Goal: Information Seeking & Learning: Learn about a topic

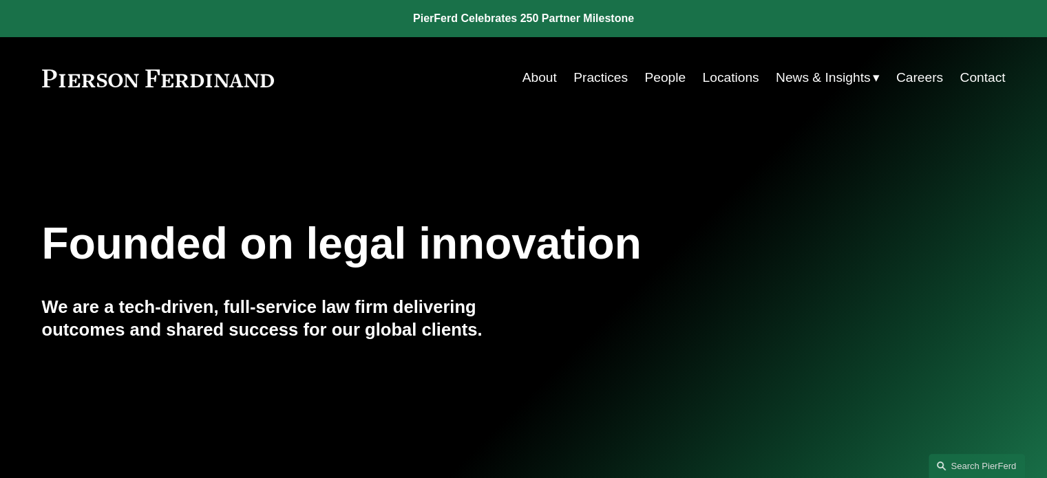
click at [655, 85] on link "People" at bounding box center [664, 78] width 41 height 26
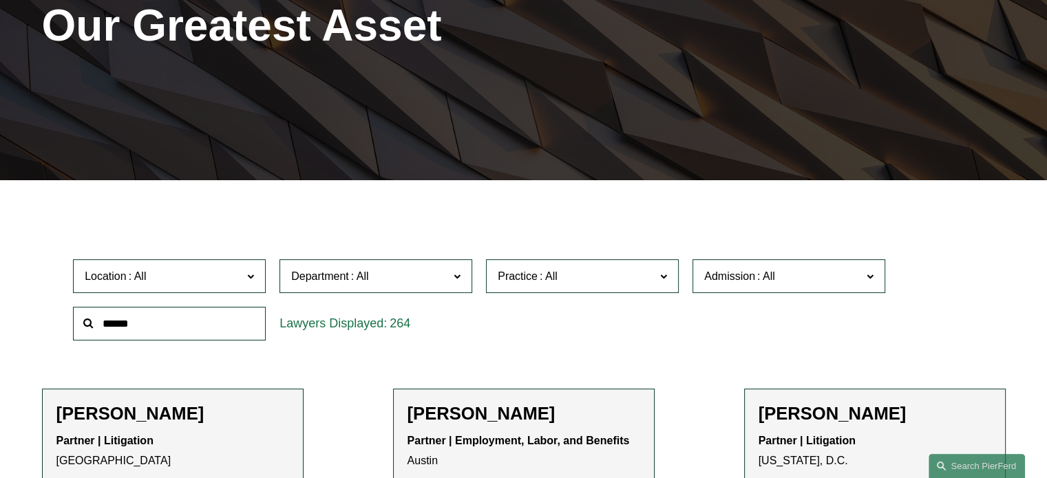
scroll to position [344, 0]
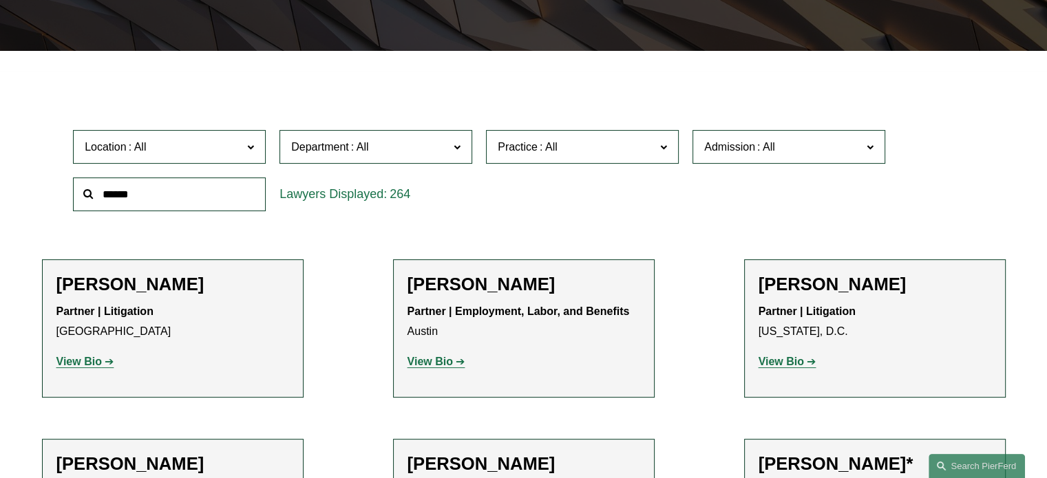
click at [361, 153] on span at bounding box center [360, 147] width 22 height 12
click at [0, 0] on link "All" at bounding box center [0, 0] width 0 height 0
click at [553, 162] on label "Practice" at bounding box center [582, 147] width 193 height 34
click at [0, 0] on link "Real Estate" at bounding box center [0, 0] width 0 height 0
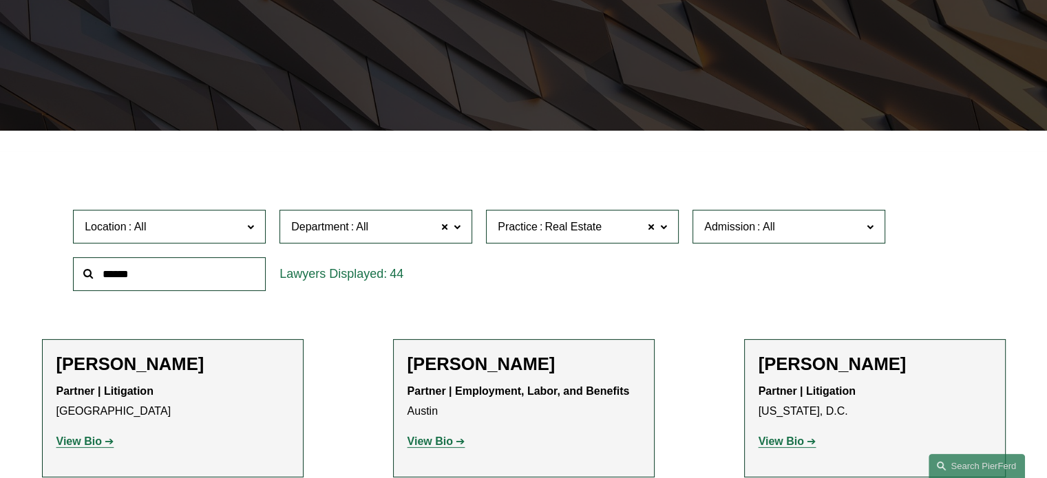
scroll to position [255, 0]
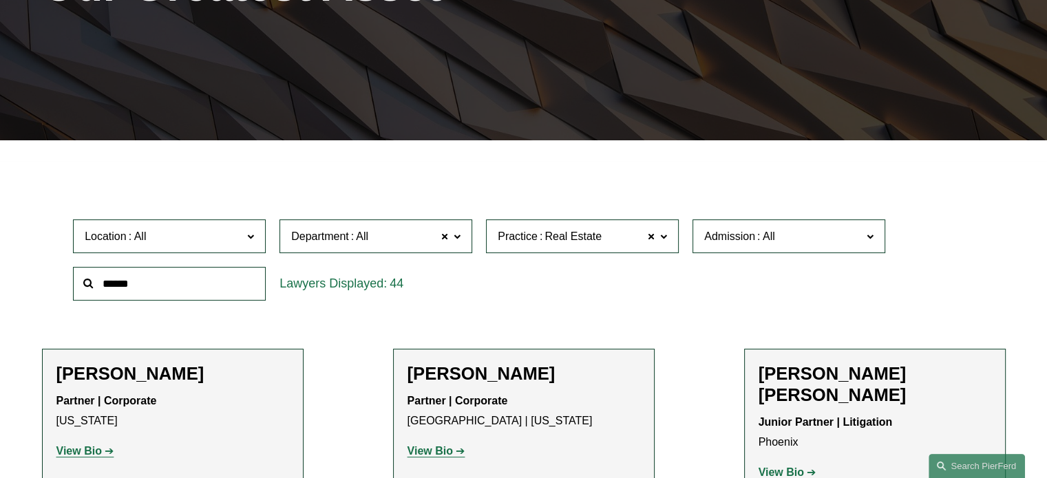
click at [197, 247] on label "Location" at bounding box center [169, 237] width 193 height 34
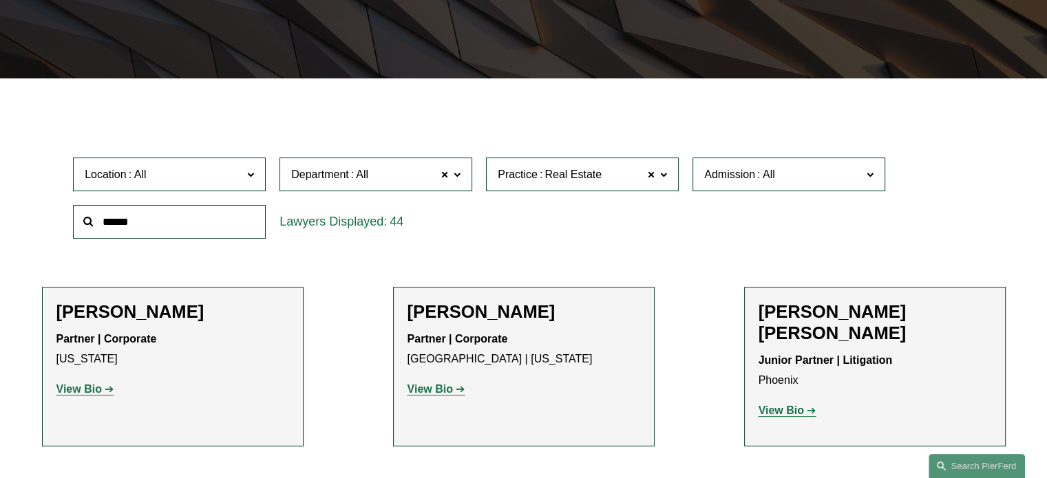
scroll to position [392, 0]
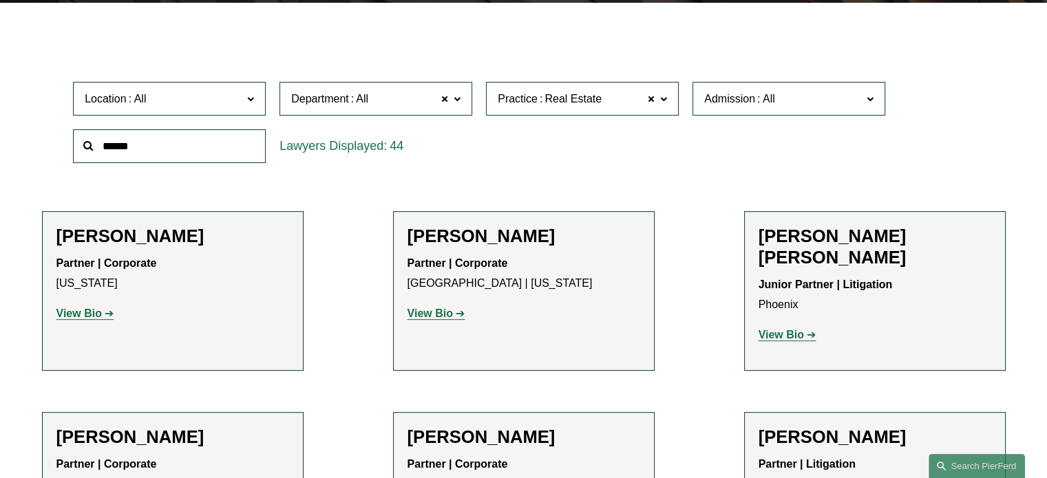
click at [569, 167] on div "Location All Atlanta Austin Bellevue Boston Charlotte Chicago Cincinnati Clevel…" at bounding box center [523, 122] width 915 height 94
click at [0, 0] on link "Miami" at bounding box center [0, 0] width 0 height 0
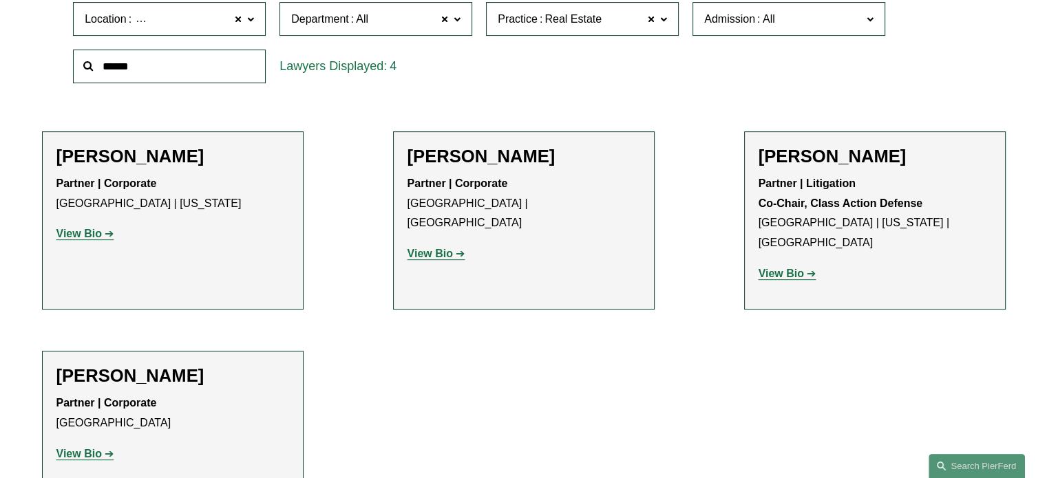
scroll to position [392, 0]
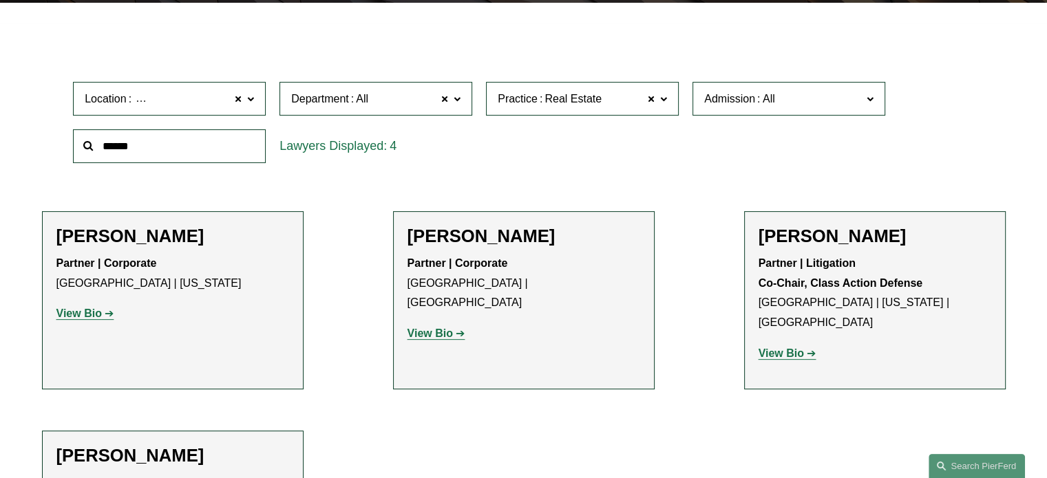
click at [140, 101] on span "Miami" at bounding box center [191, 99] width 115 height 18
click at [0, 0] on link "Tampa" at bounding box center [0, 0] width 0 height 0
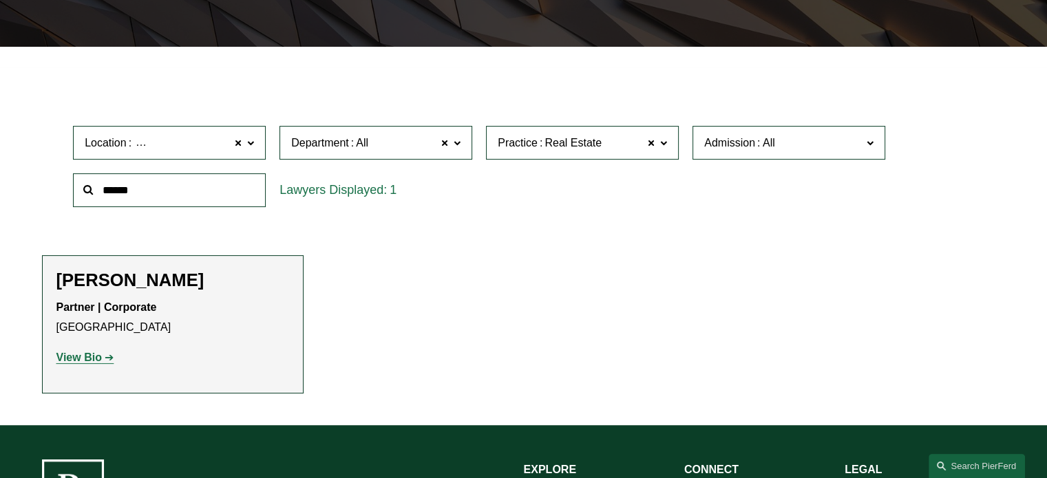
scroll to position [461, 0]
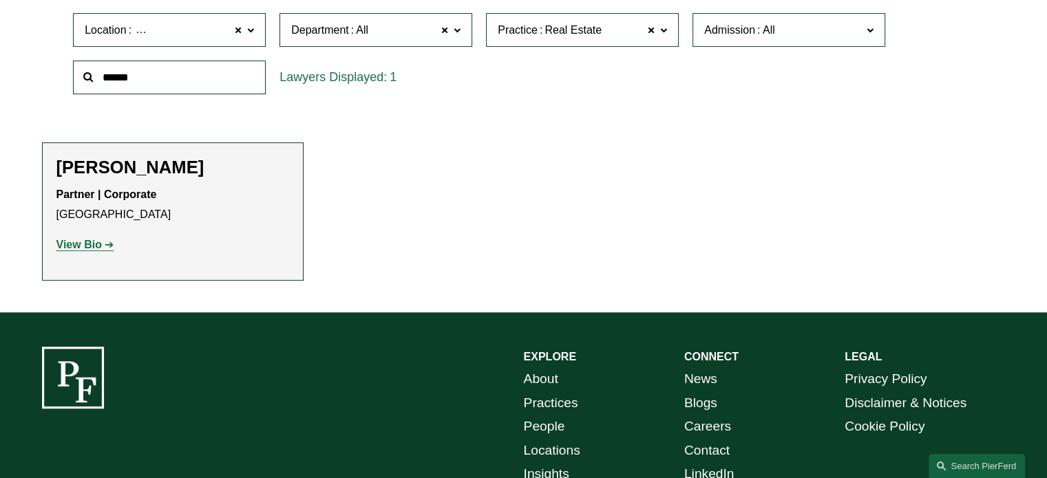
click at [76, 237] on p "View Bio" at bounding box center [172, 245] width 233 height 20
click at [77, 245] on strong "View Bio" at bounding box center [78, 245] width 45 height 12
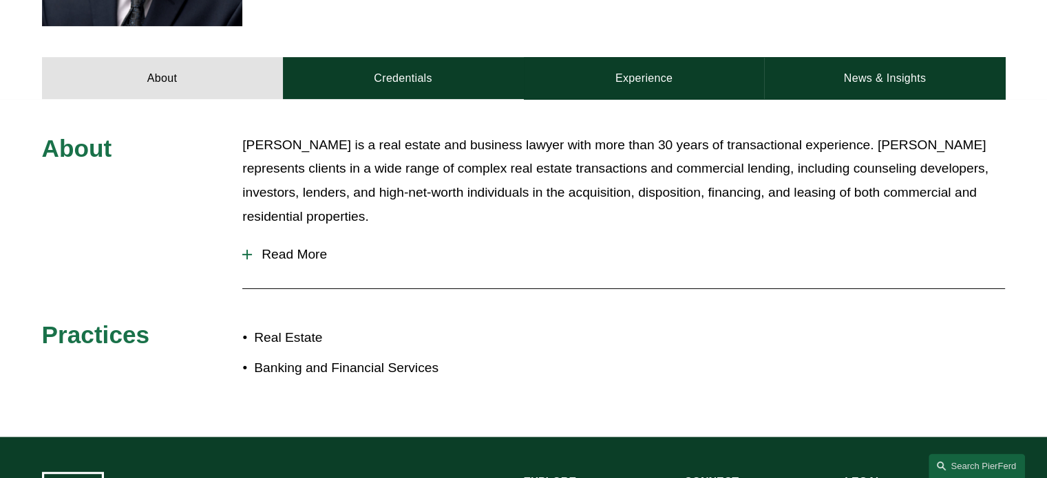
scroll to position [551, 0]
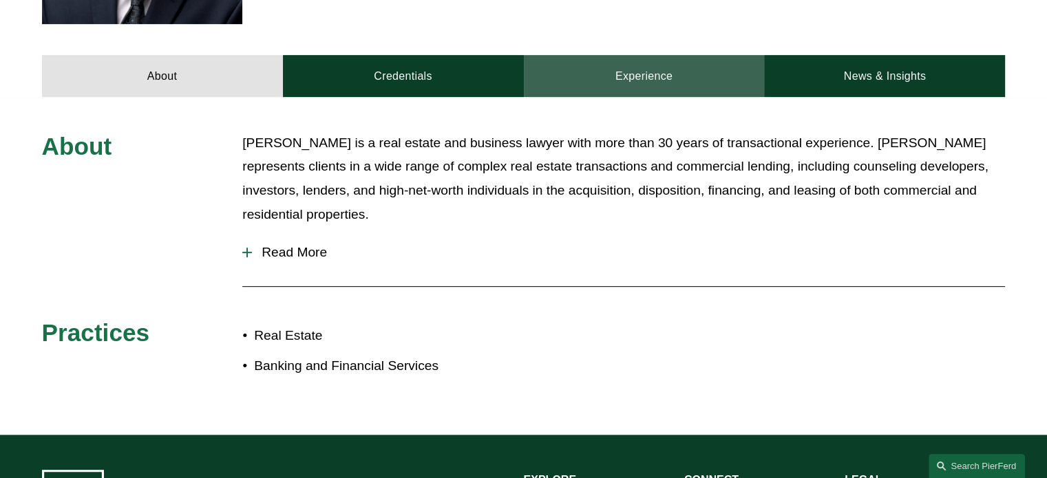
click at [637, 57] on link "Experience" at bounding box center [644, 75] width 241 height 41
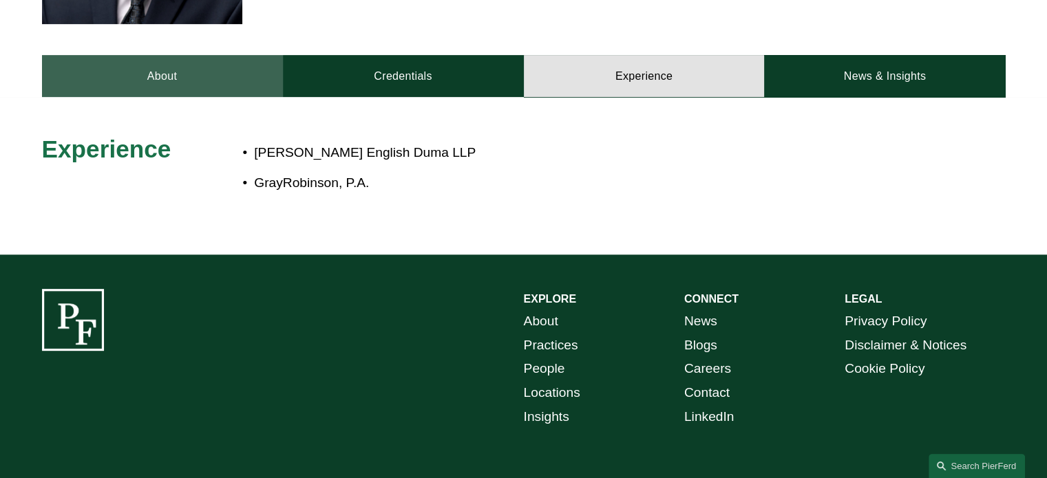
click at [180, 73] on link "About" at bounding box center [162, 75] width 241 height 41
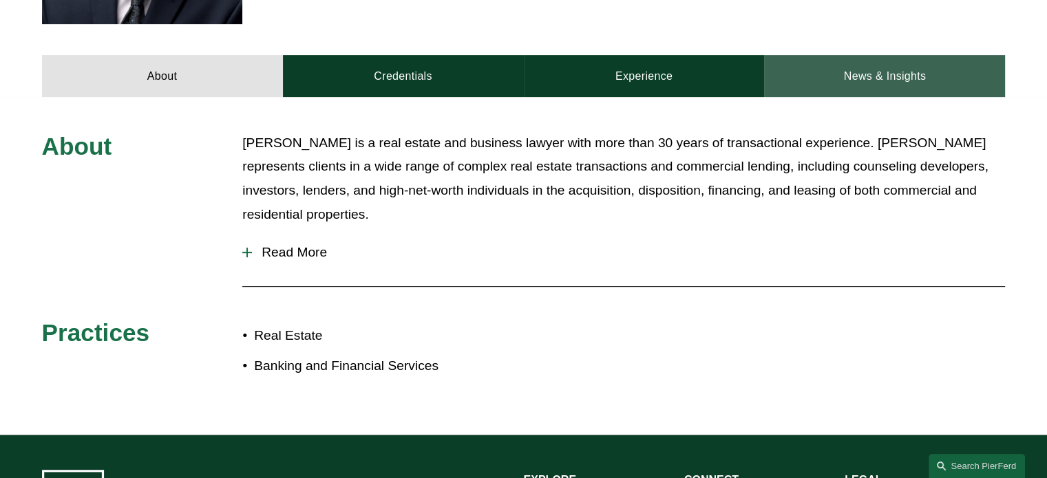
click at [861, 80] on link "News & Insights" at bounding box center [884, 75] width 241 height 41
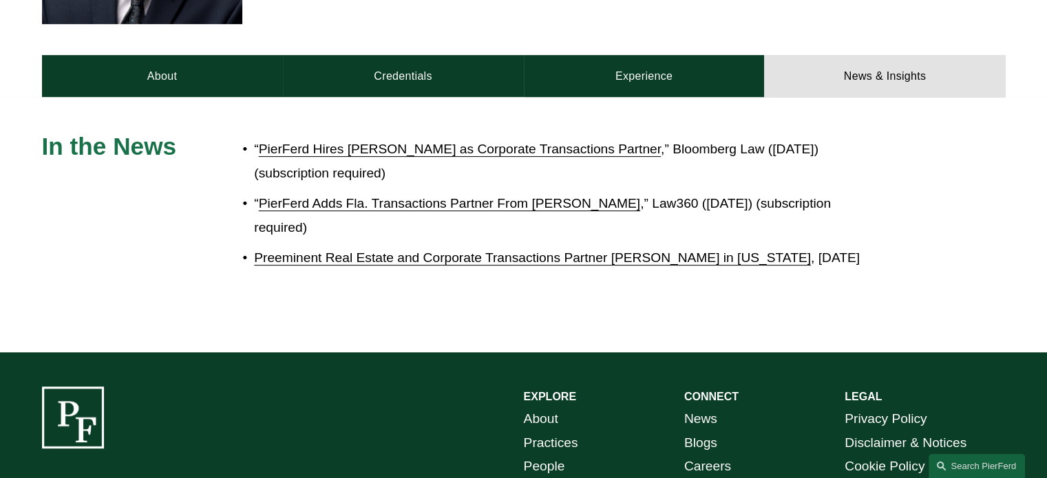
click at [408, 261] on link "Preeminent Real Estate and Corporate Transactions Partner [PERSON_NAME] in [US_…" at bounding box center [532, 258] width 557 height 14
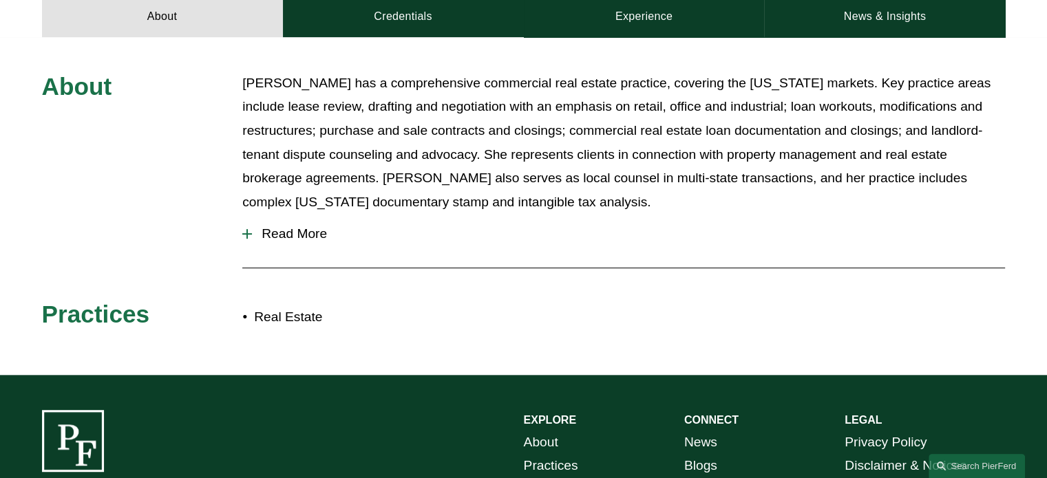
scroll to position [620, 0]
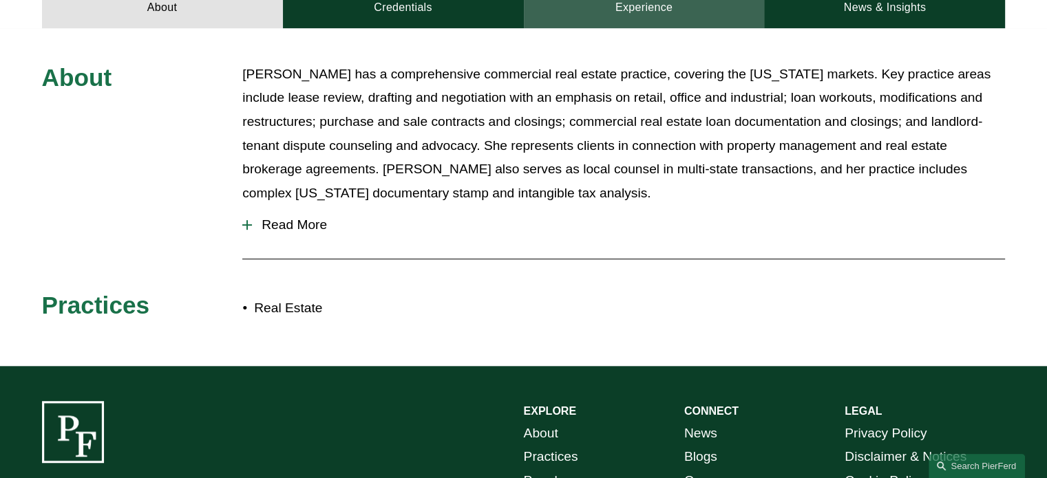
click at [626, 16] on link "Experience" at bounding box center [644, 6] width 241 height 41
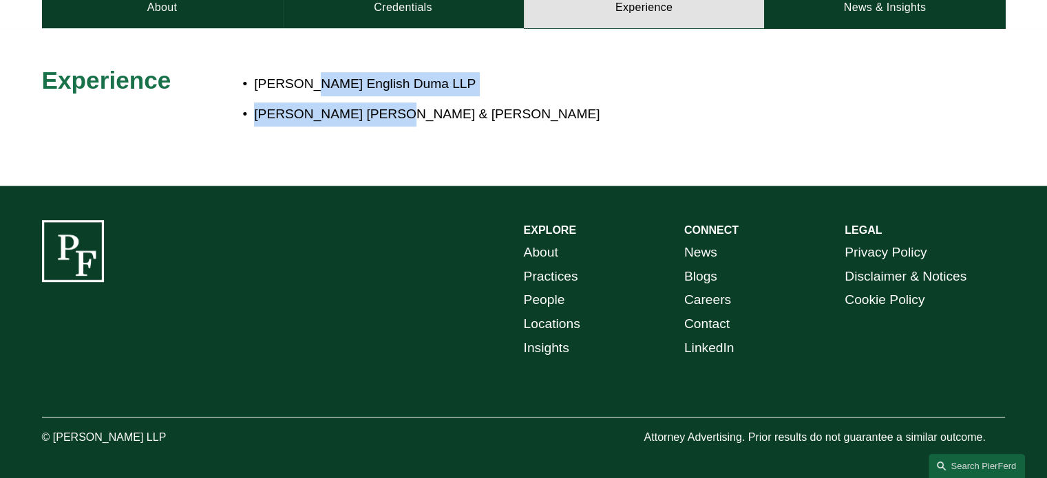
drag, startPoint x: 304, startPoint y: 87, endPoint x: 474, endPoint y: 120, distance: 173.3
click at [474, 120] on ul "Taylor English Duma LLP Smith Hulsey & Busey" at bounding box center [563, 99] width 642 height 54
click at [474, 120] on p "Smith Hulsey & Busey" at bounding box center [569, 115] width 631 height 24
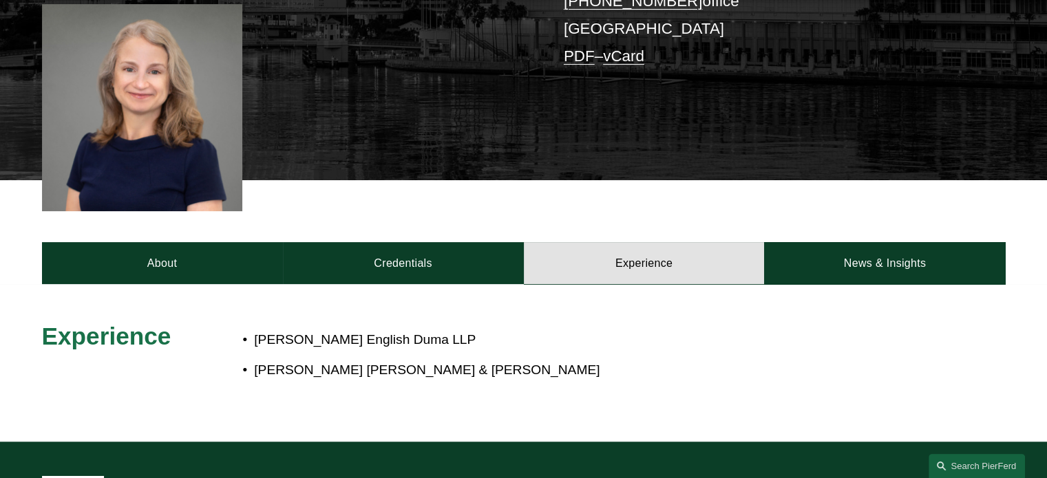
scroll to position [413, 0]
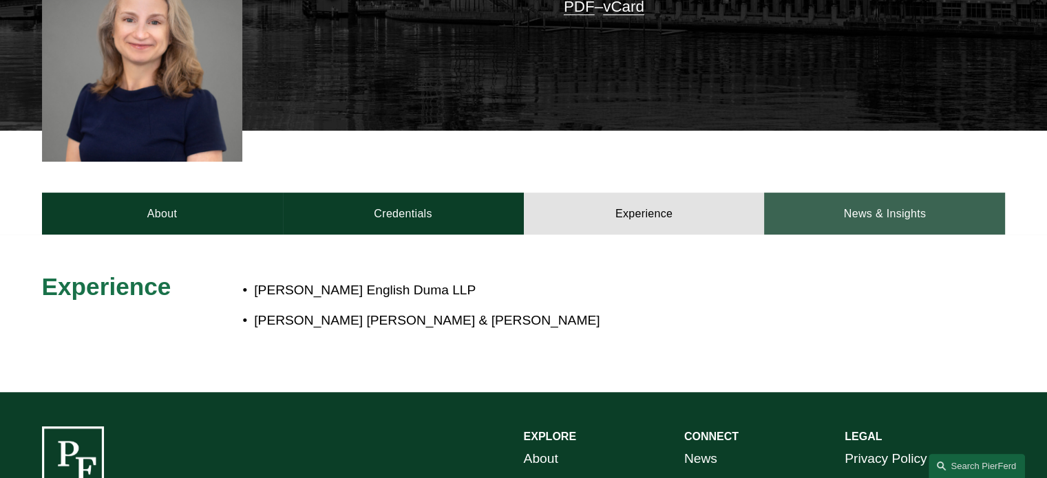
click at [856, 211] on link "News & Insights" at bounding box center [884, 213] width 241 height 41
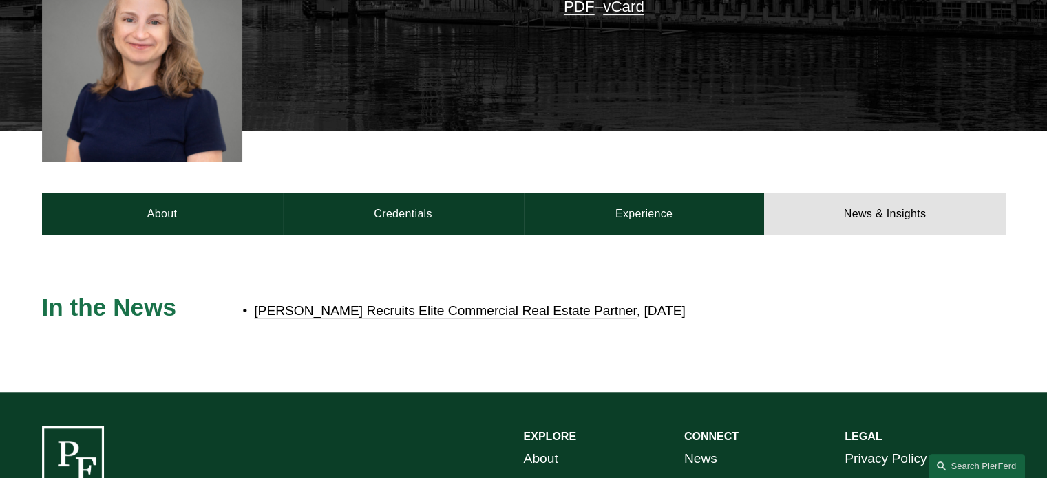
click at [478, 310] on link "[PERSON_NAME] Recruits Elite Commercial Real Estate Partner" at bounding box center [445, 311] width 383 height 14
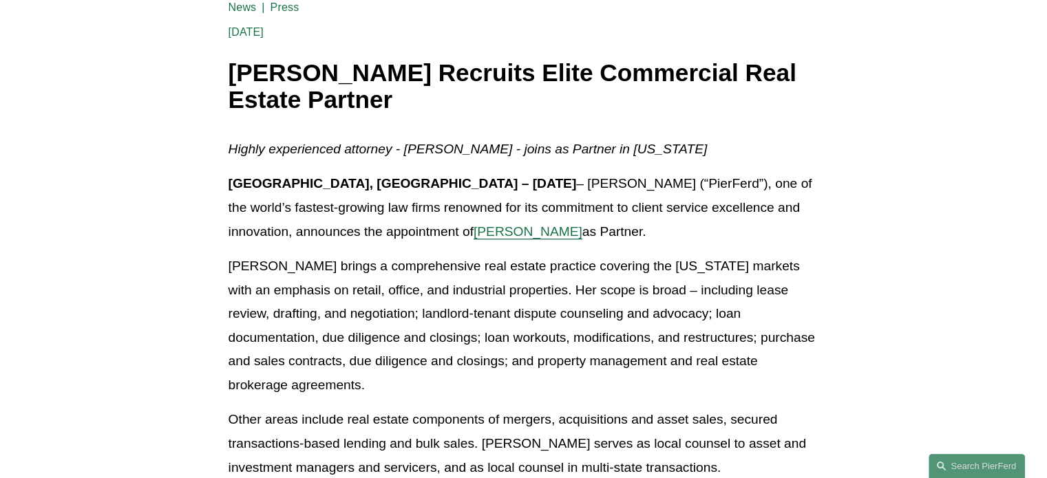
scroll to position [344, 0]
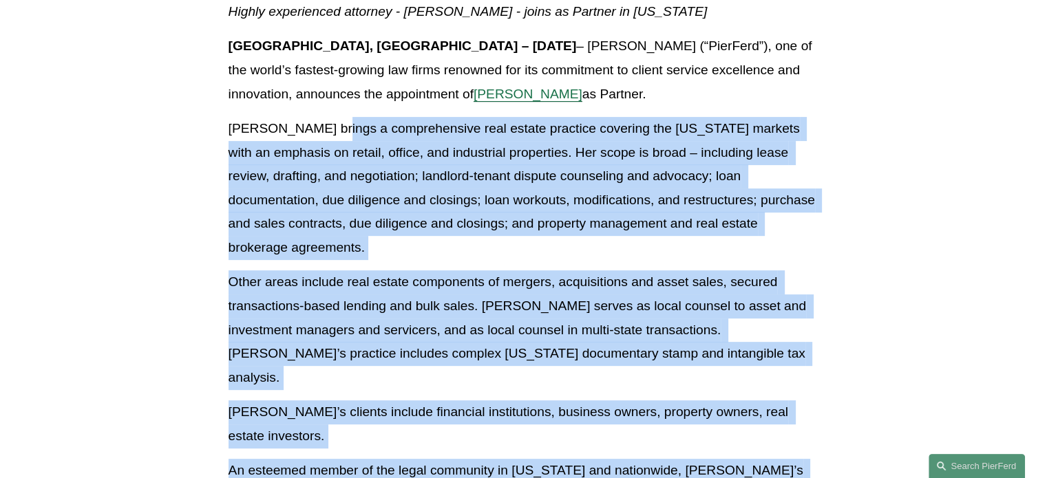
drag, startPoint x: 323, startPoint y: 129, endPoint x: 922, endPoint y: 435, distance: 673.0
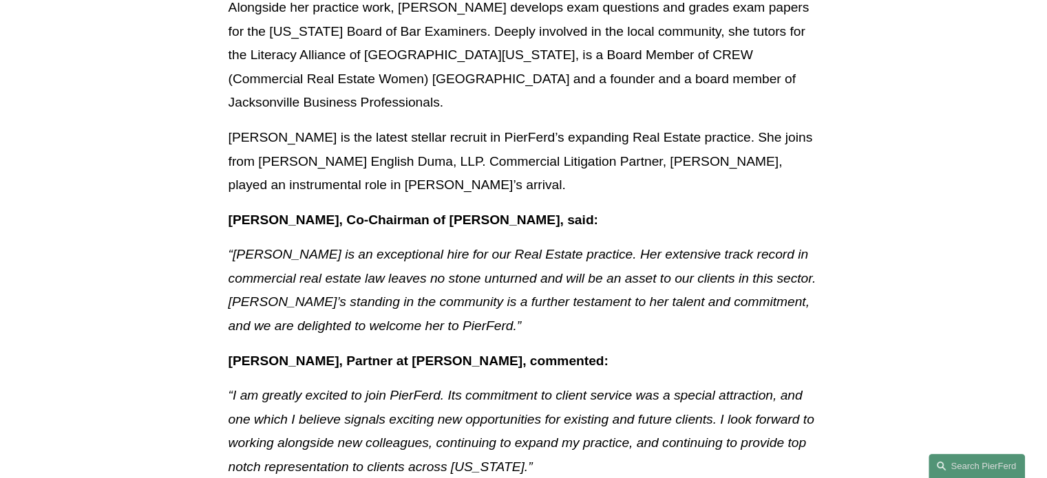
scroll to position [1101, 0]
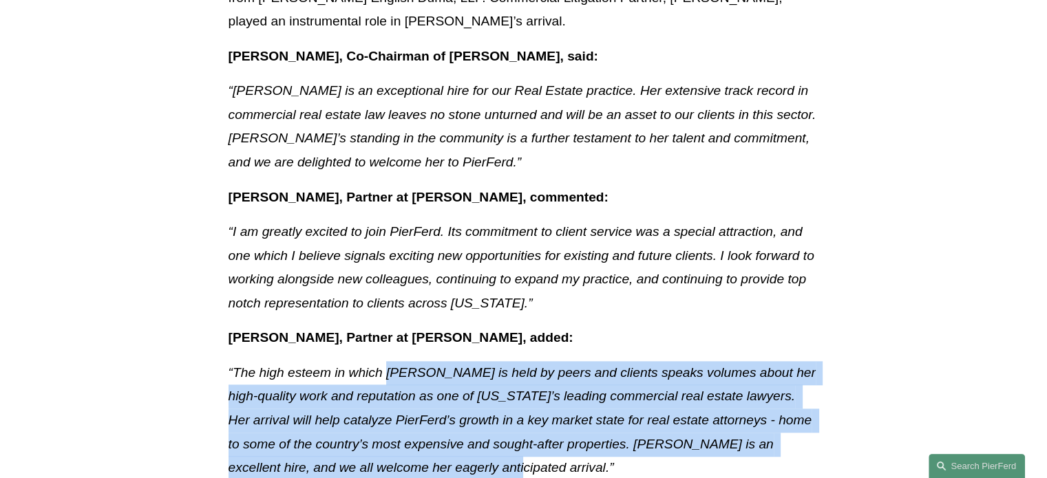
drag, startPoint x: 388, startPoint y: 298, endPoint x: 595, endPoint y: 386, distance: 225.2
click at [595, 386] on p "“The high esteem in which Lauren is held by peers and clients speaks volumes ab…" at bounding box center [524, 420] width 591 height 119
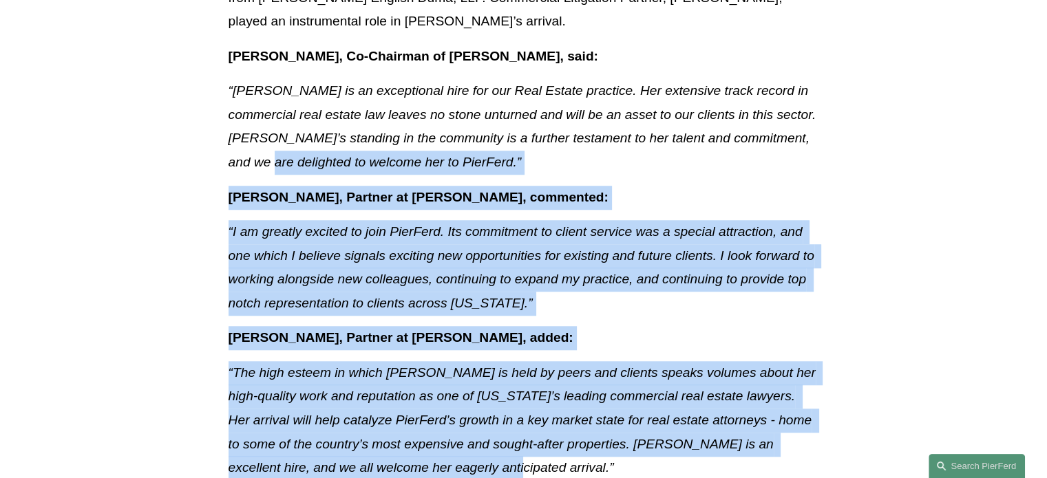
drag, startPoint x: 595, startPoint y: 386, endPoint x: 214, endPoint y: 94, distance: 480.1
click at [214, 94] on article "Back to News & Events Pierson Ferdinand Recruits Elite Commercial Real Estate P…" at bounding box center [523, 61] width 1047 height 2086
click at [578, 224] on em "“I am greatly excited to join PierFerd. Its commitment to client service was a …" at bounding box center [523, 267] width 589 height 86
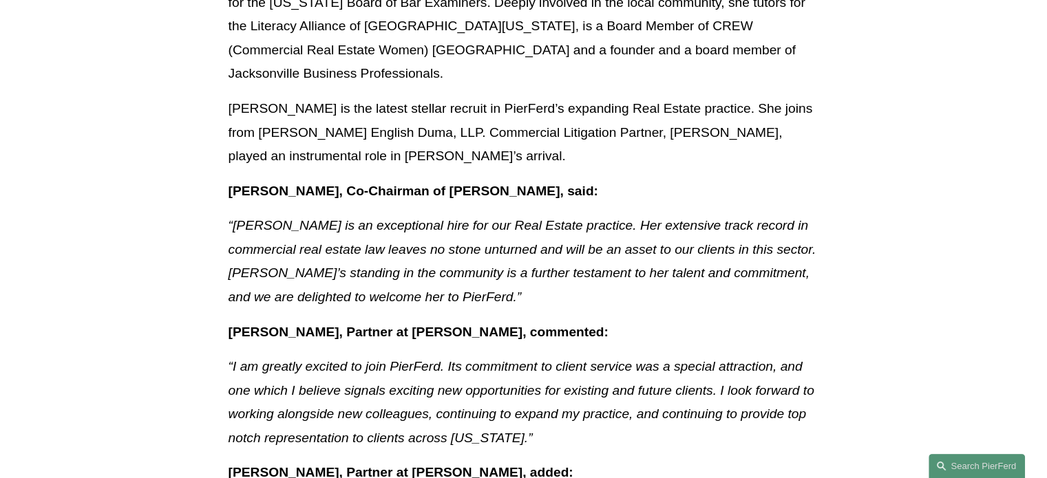
scroll to position [757, 0]
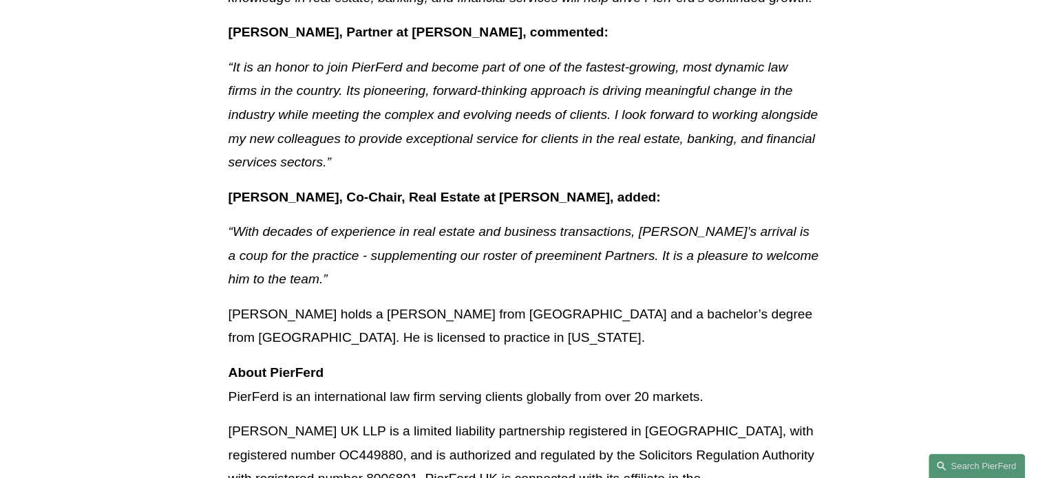
scroll to position [1790, 0]
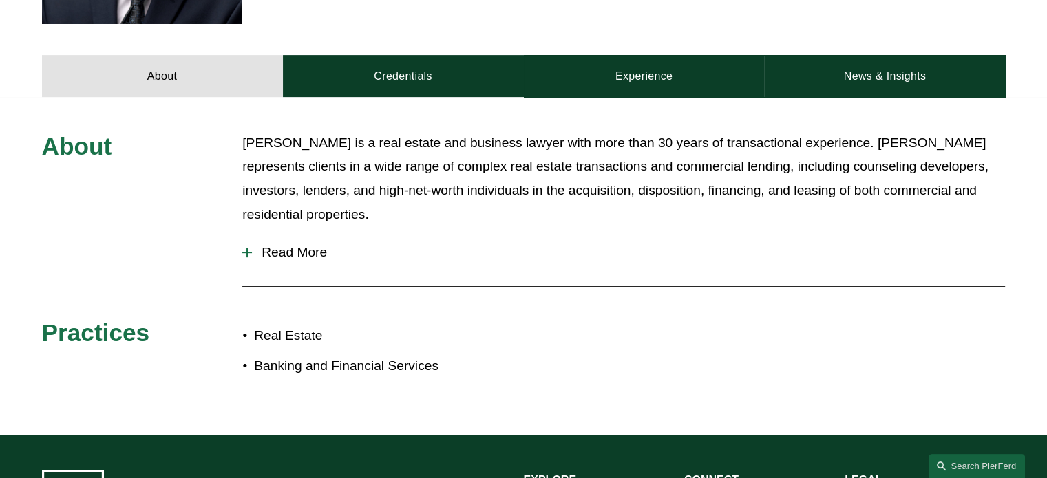
scroll to position [551, 0]
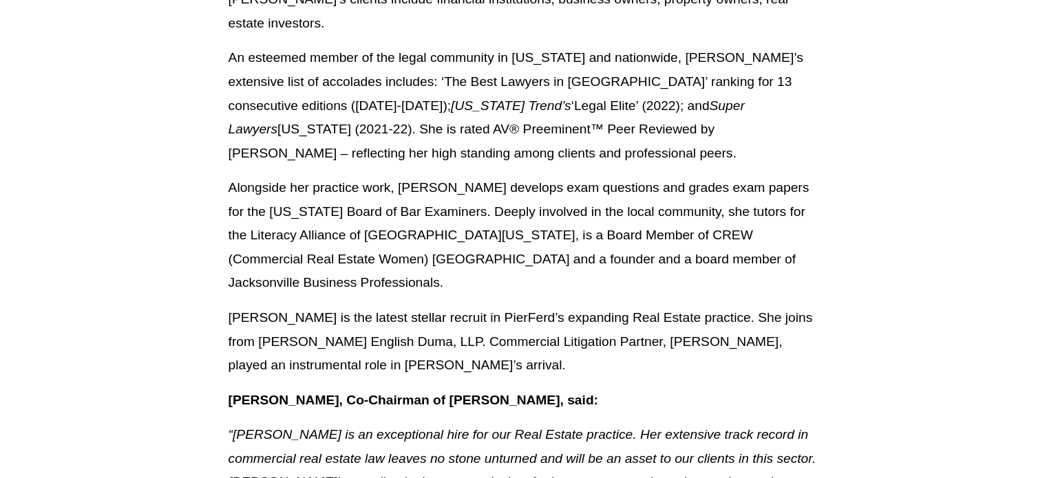
scroll to position [757, 0]
